Goal: Navigation & Orientation: Find specific page/section

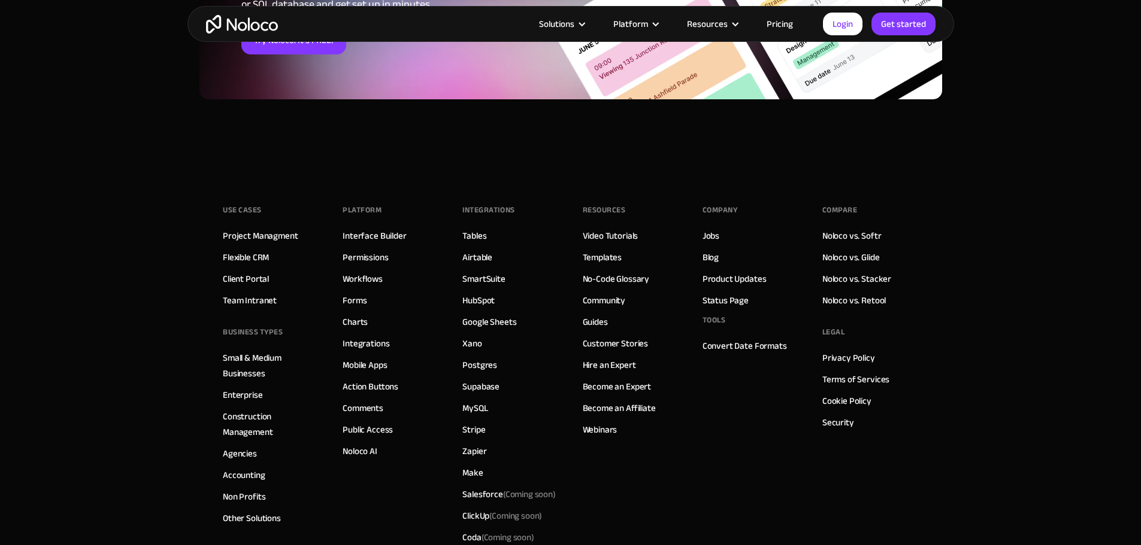
scroll to position [1676, 0]
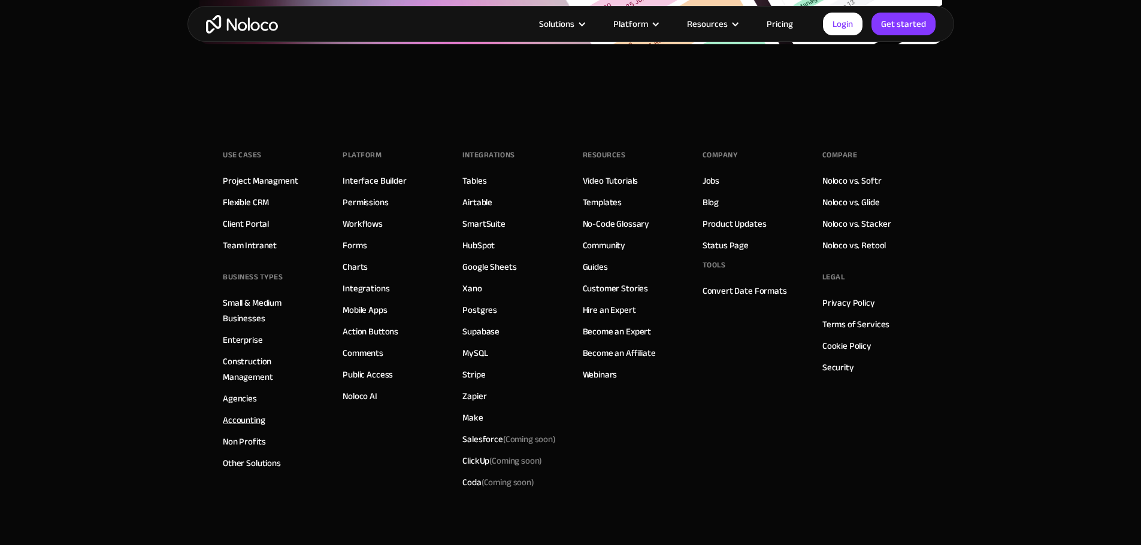
click at [241, 428] on link "Accounting" at bounding box center [244, 421] width 43 height 16
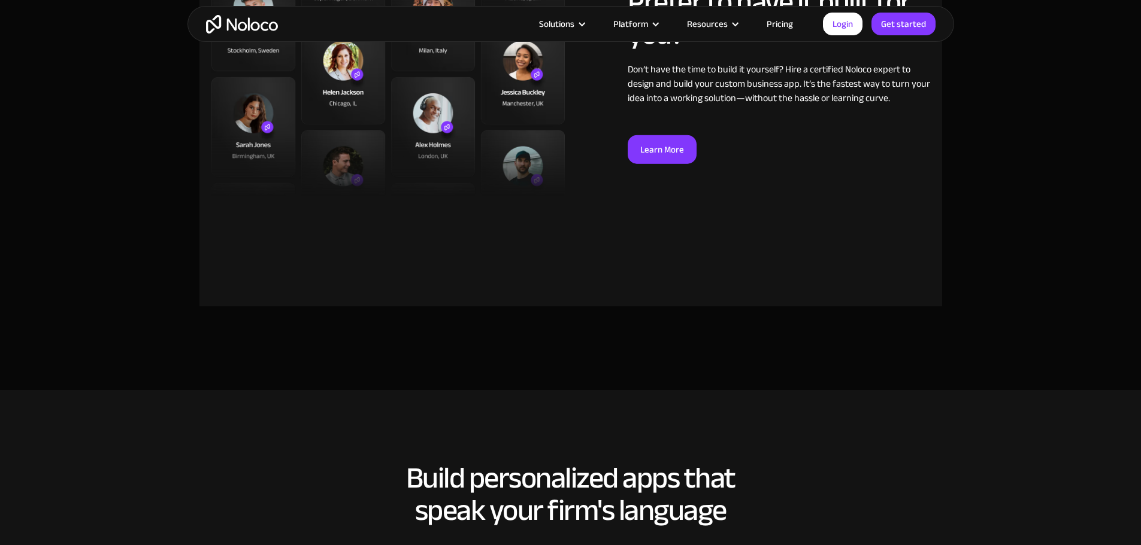
scroll to position [1317, 0]
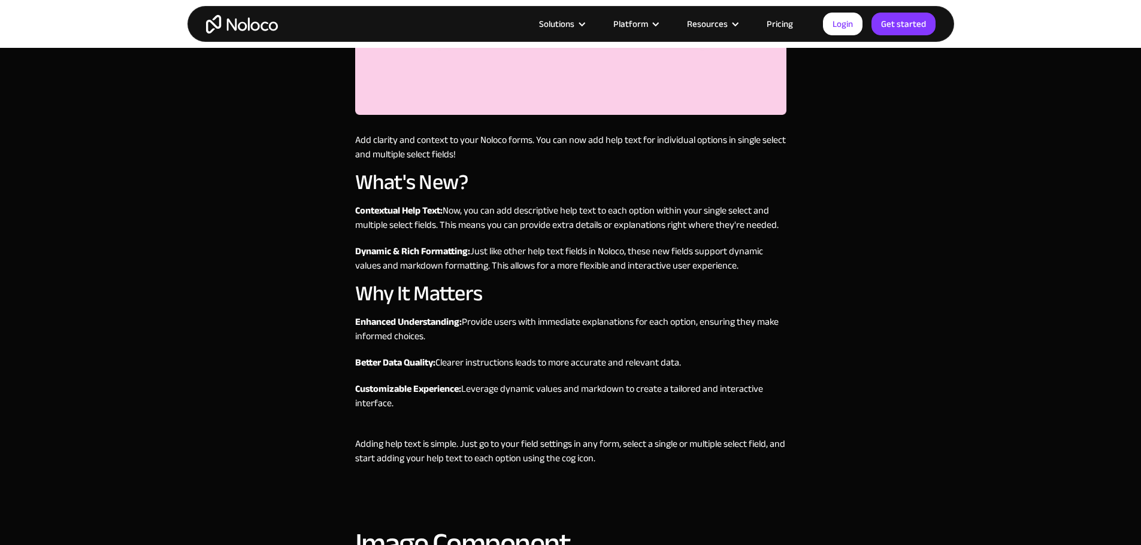
scroll to position [539, 0]
